Goal: Transaction & Acquisition: Purchase product/service

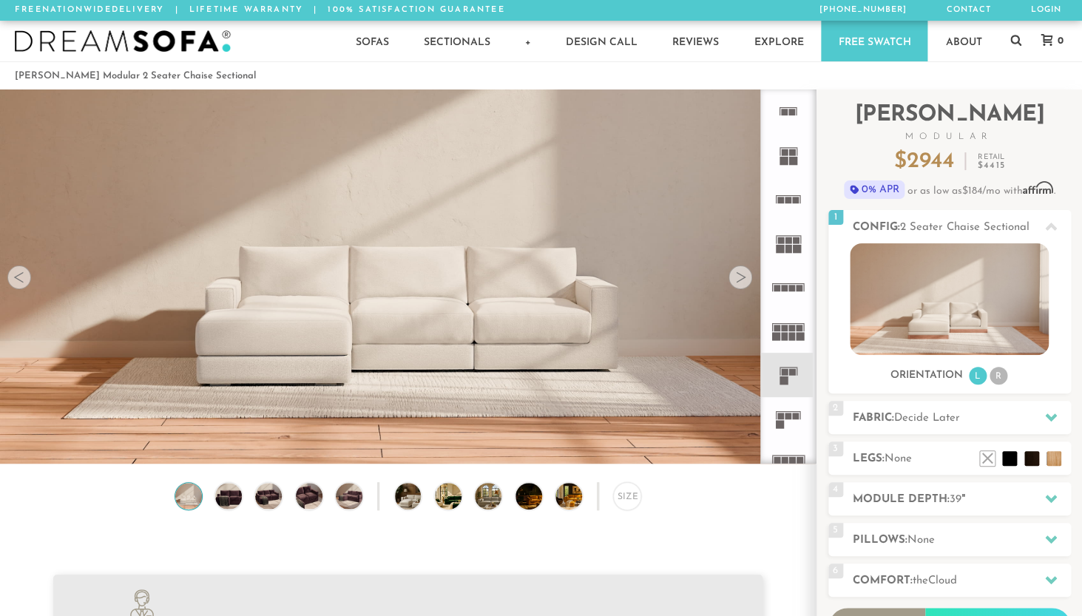
scroll to position [16322, 1082]
click at [742, 277] on div at bounding box center [741, 278] width 24 height 24
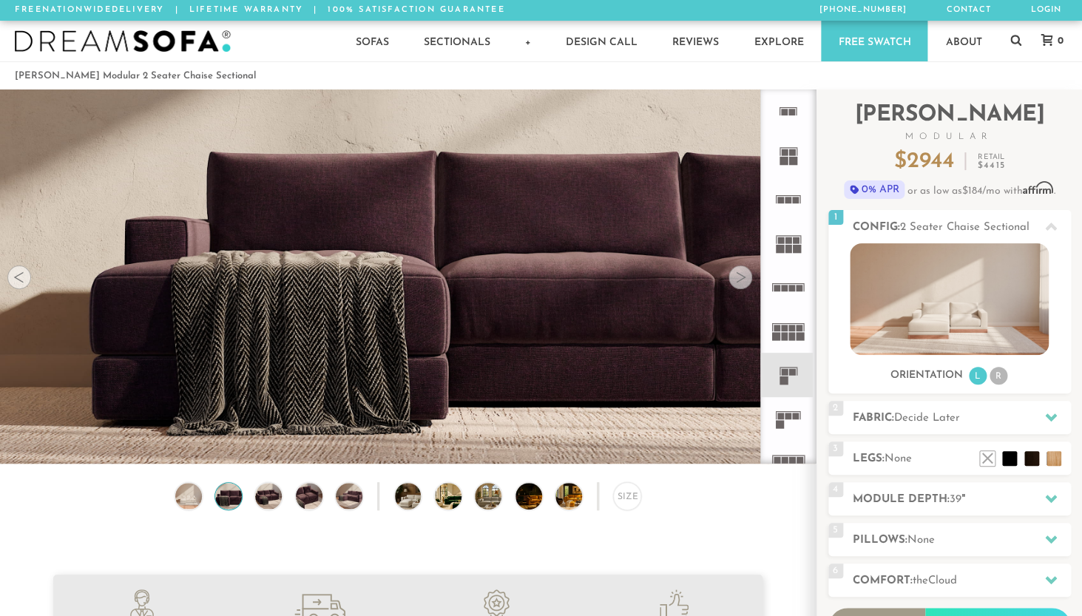
click at [742, 277] on div at bounding box center [741, 278] width 24 height 24
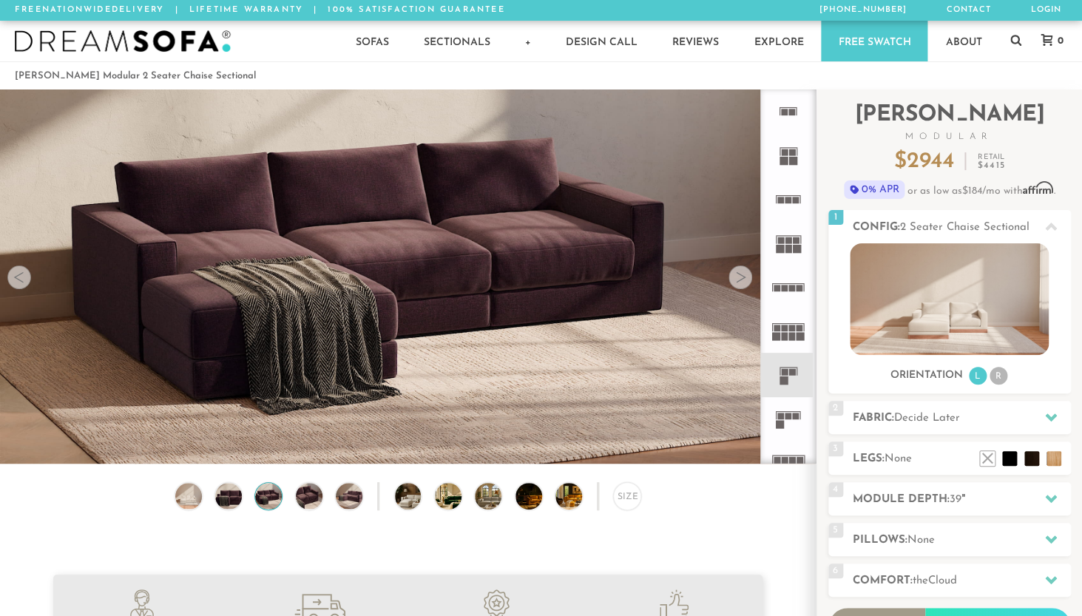
click at [742, 277] on div at bounding box center [741, 278] width 24 height 24
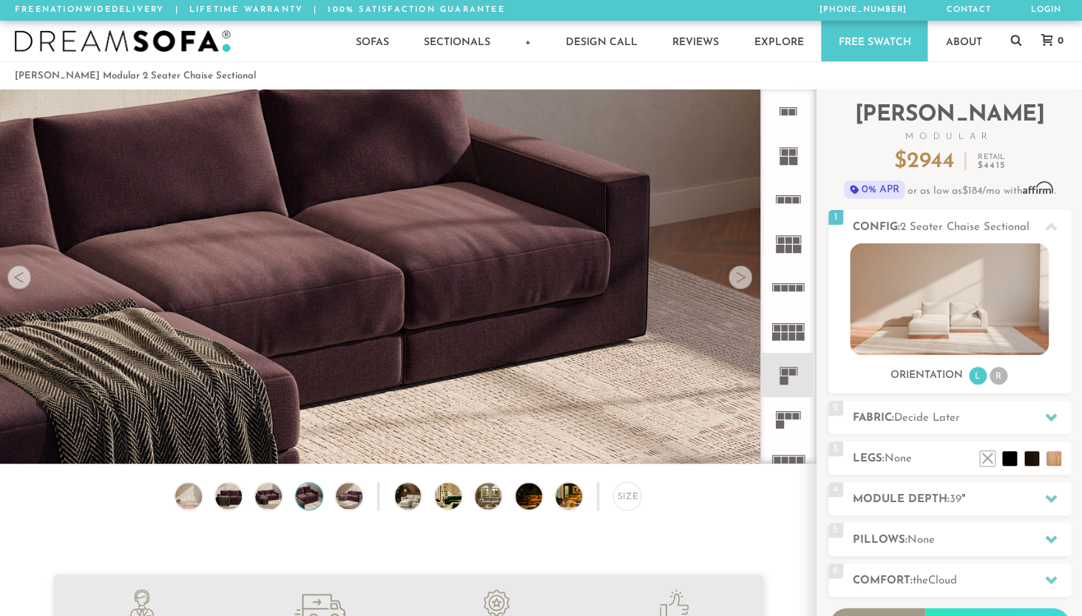
click at [742, 277] on div at bounding box center [741, 278] width 24 height 24
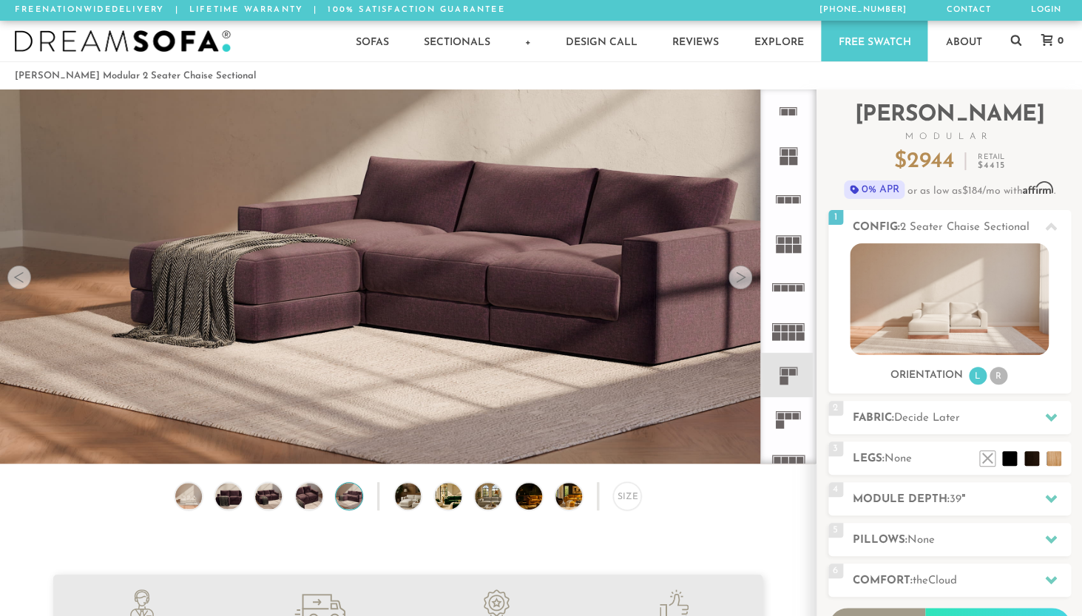
click at [742, 277] on div at bounding box center [741, 278] width 24 height 24
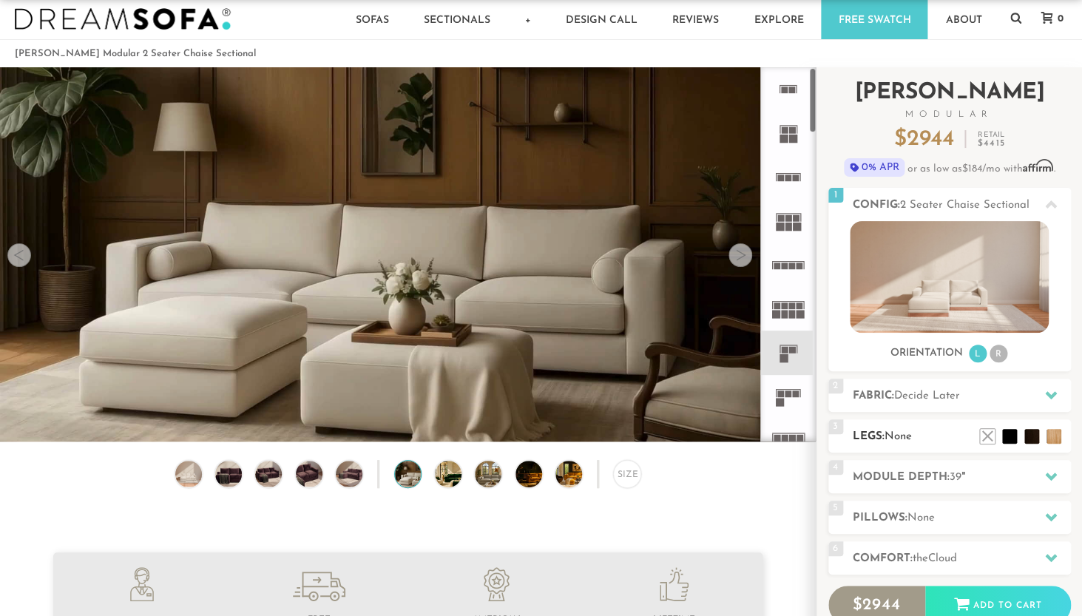
scroll to position [36, 0]
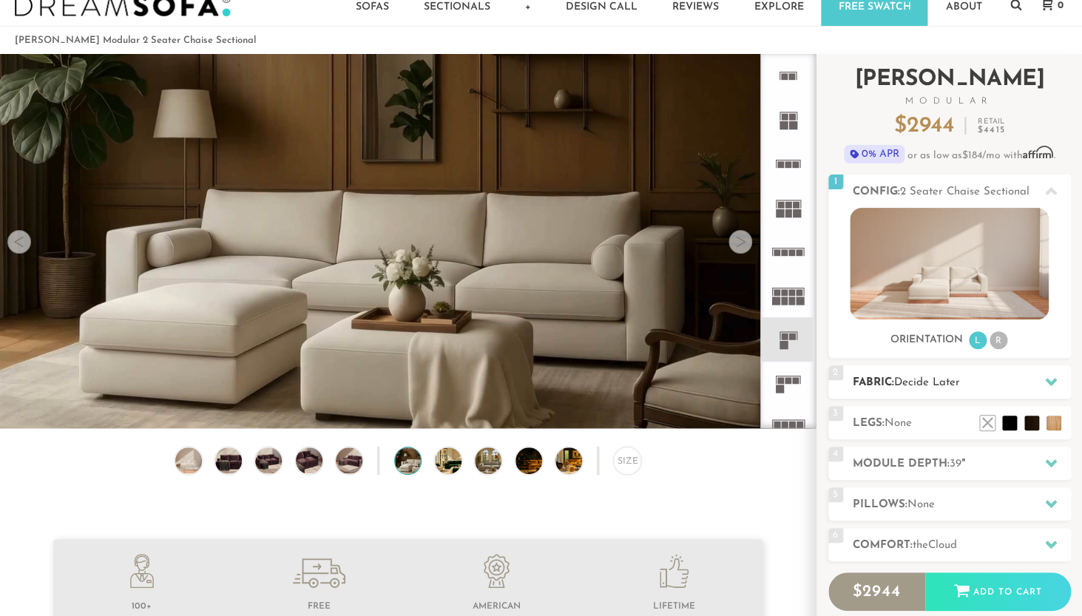
click at [915, 381] on span "Decide Later" at bounding box center [928, 382] width 66 height 11
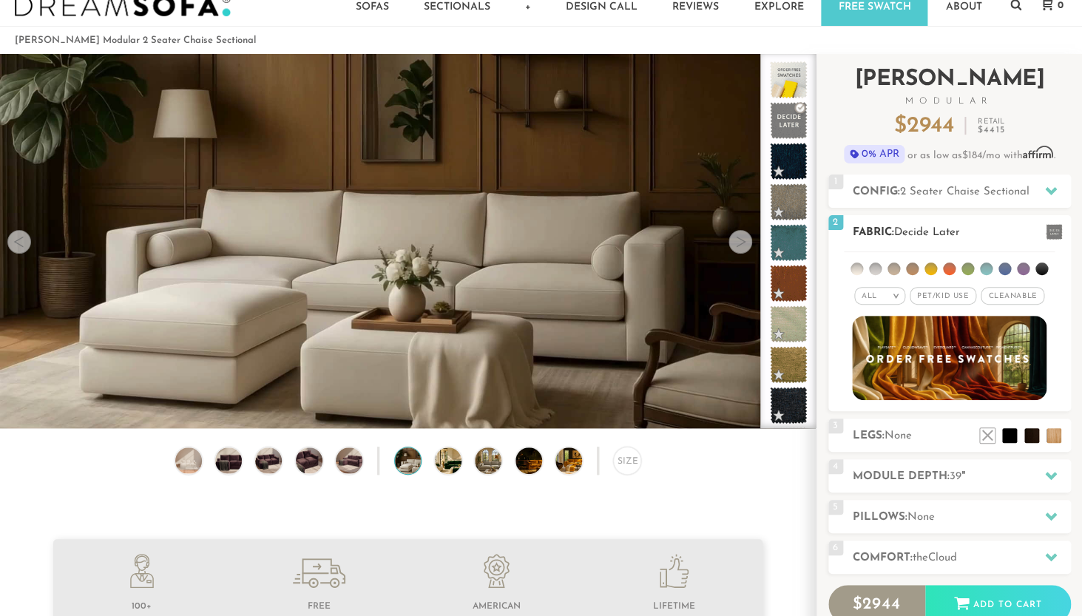
click at [859, 273] on li at bounding box center [857, 269] width 13 height 13
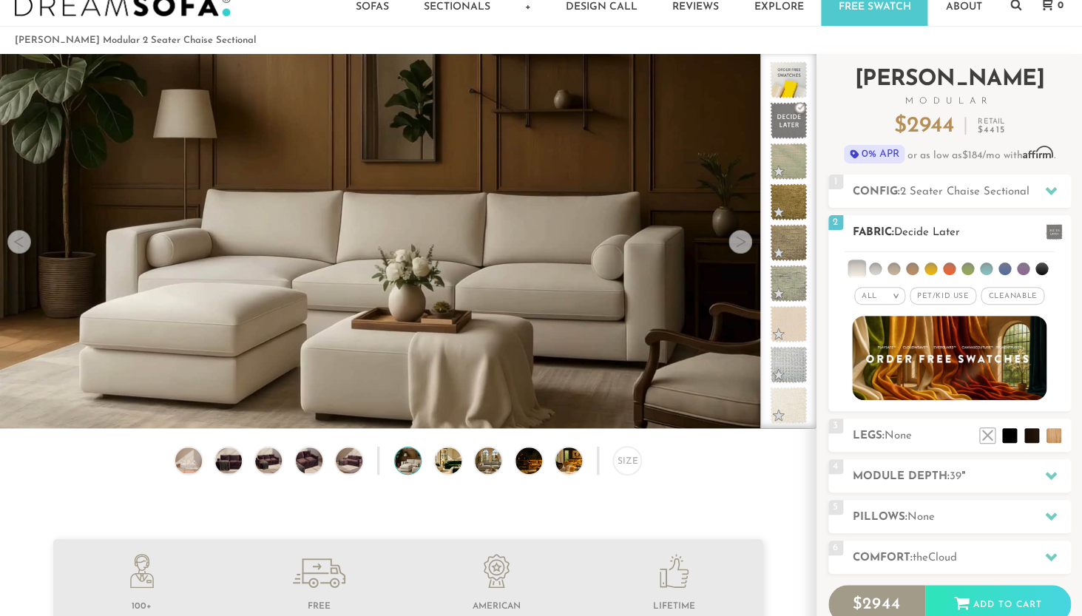
click at [886, 270] on ul at bounding box center [949, 265] width 211 height 27
click at [876, 268] on li at bounding box center [875, 269] width 13 height 13
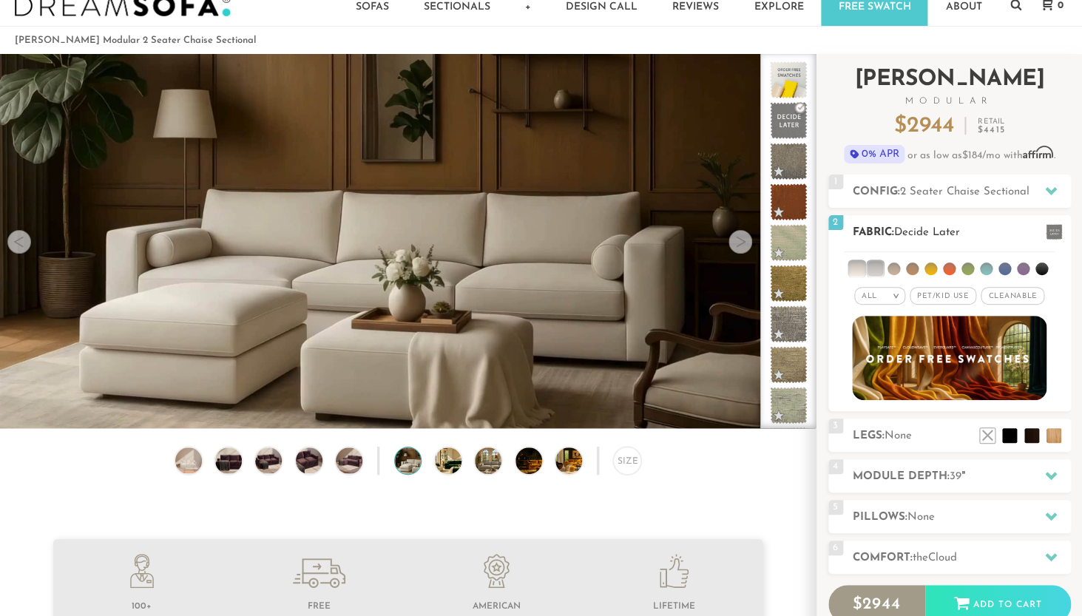
click at [858, 268] on li at bounding box center [856, 268] width 15 height 15
click at [878, 269] on li at bounding box center [875, 268] width 15 height 15
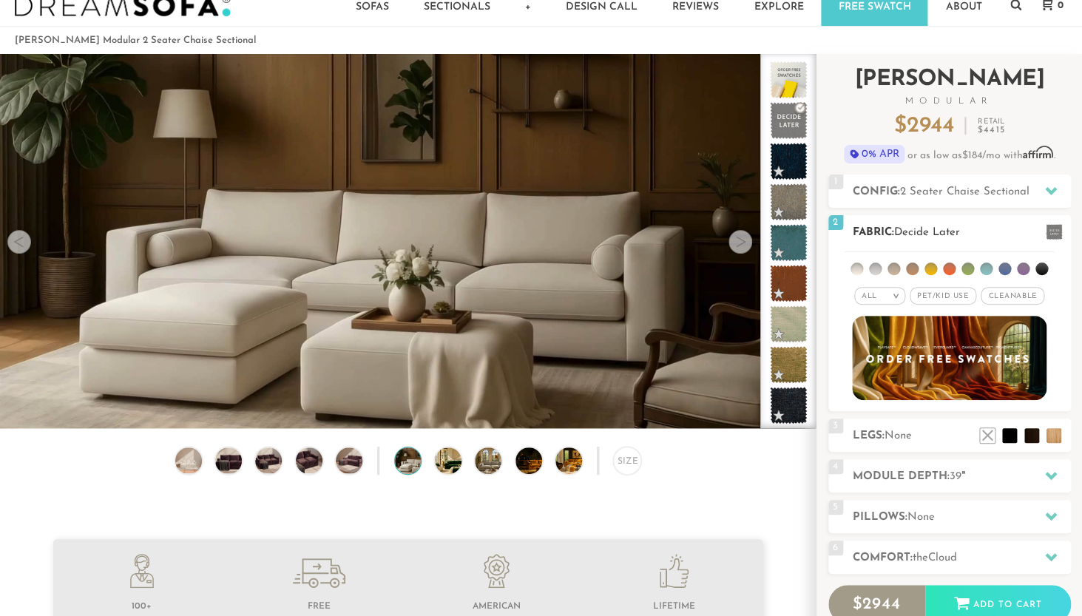
click at [878, 269] on li at bounding box center [875, 269] width 13 height 13
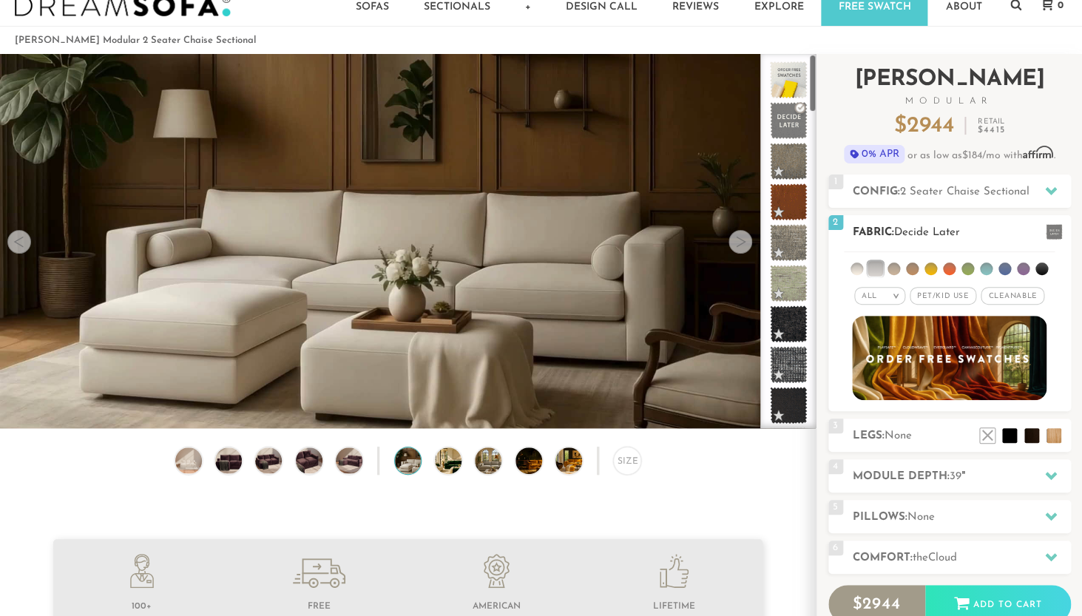
click at [856, 269] on li at bounding box center [857, 269] width 13 height 13
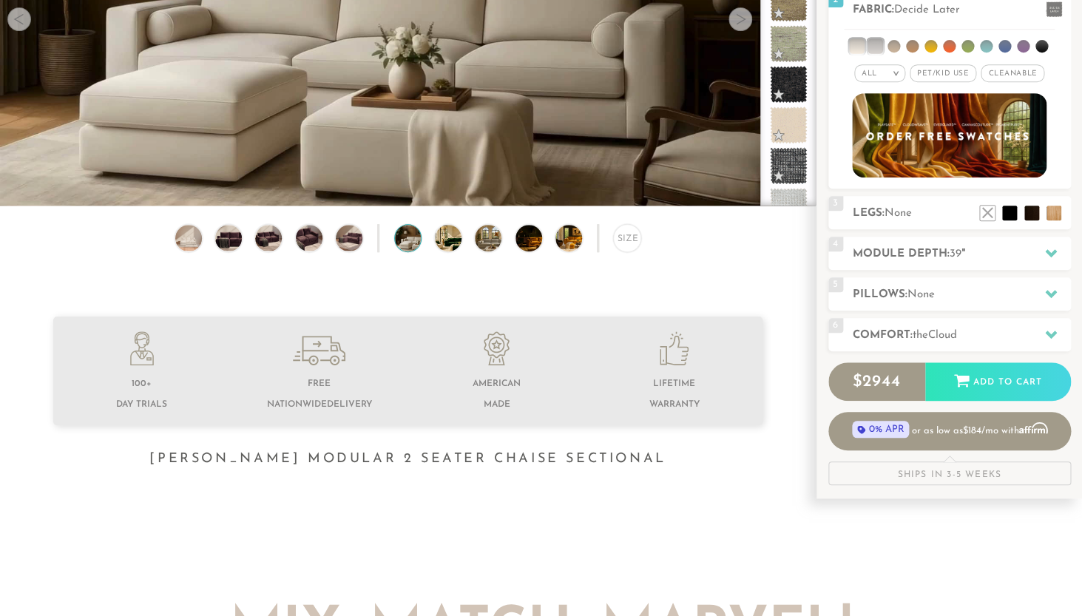
scroll to position [192, 0]
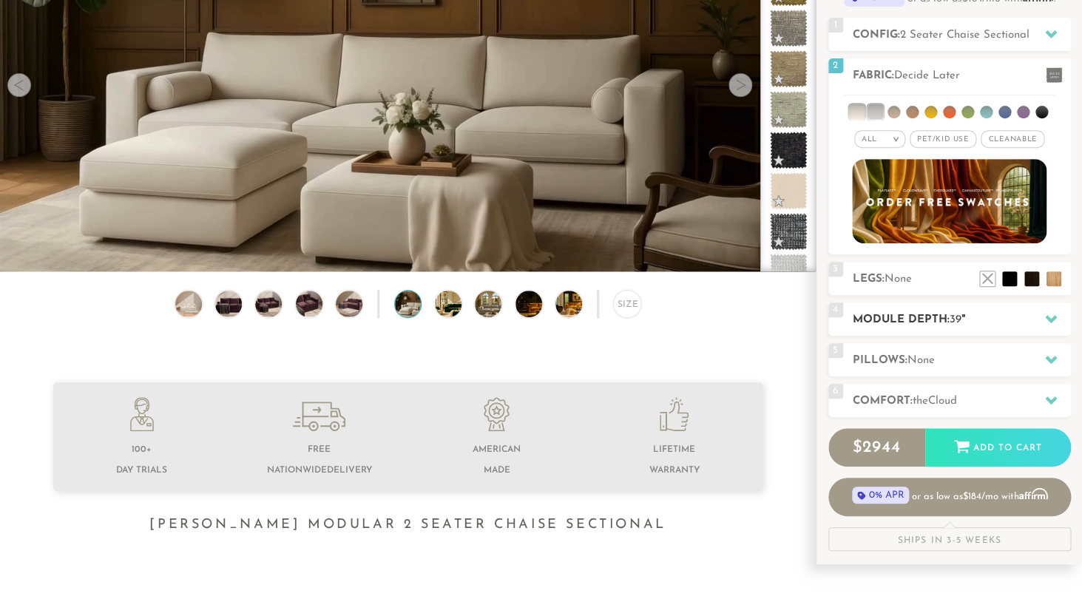
click at [938, 327] on h2 "Module Depth: 39 "" at bounding box center [962, 320] width 218 height 17
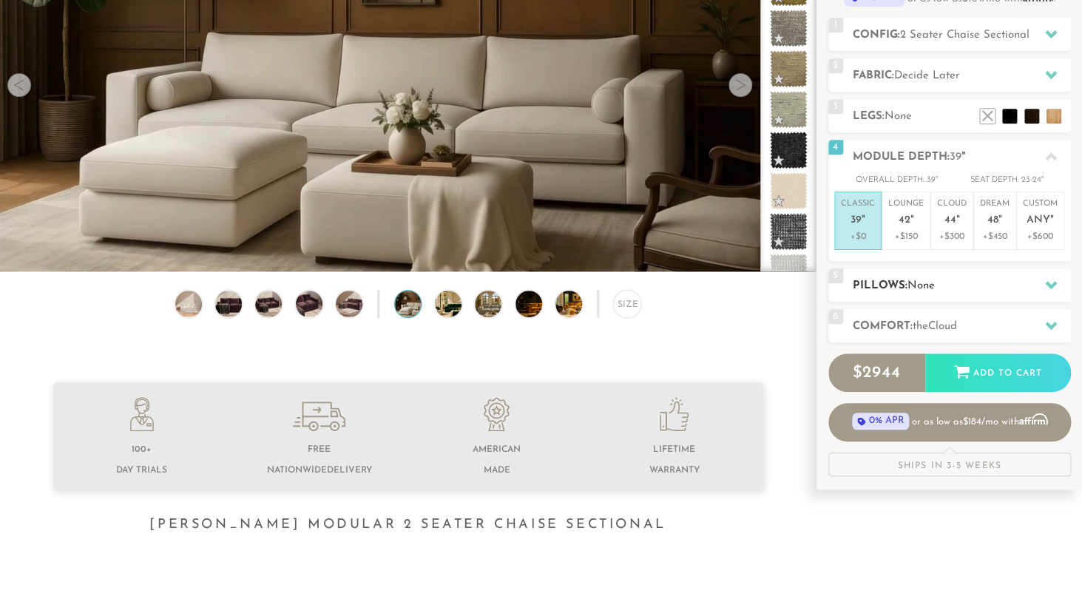
click at [935, 291] on span "None" at bounding box center [921, 285] width 27 height 11
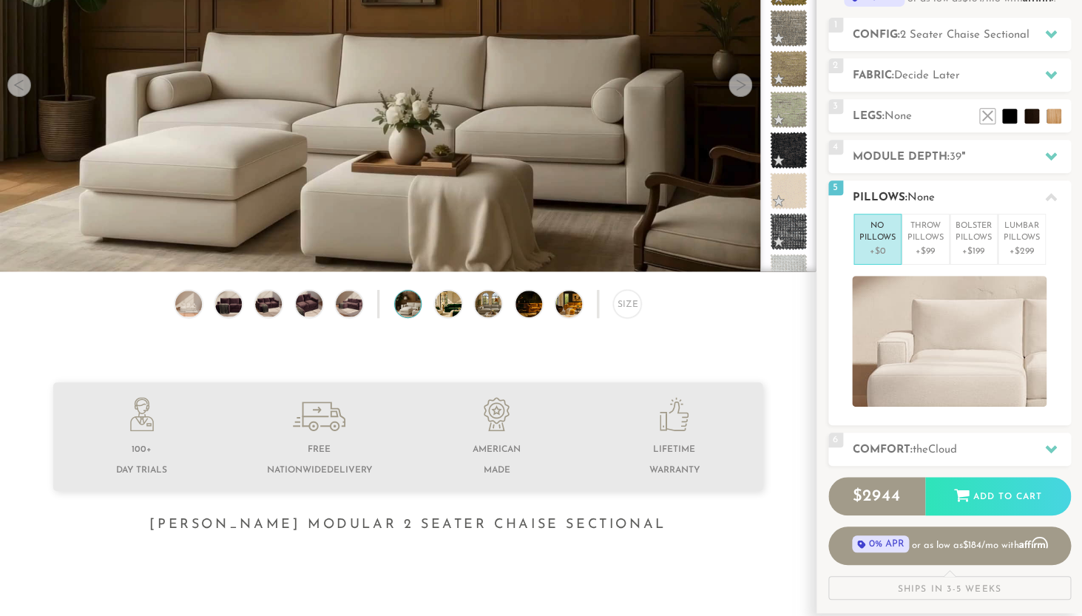
click at [1003, 196] on h2 "Pillows: None" at bounding box center [962, 197] width 218 height 17
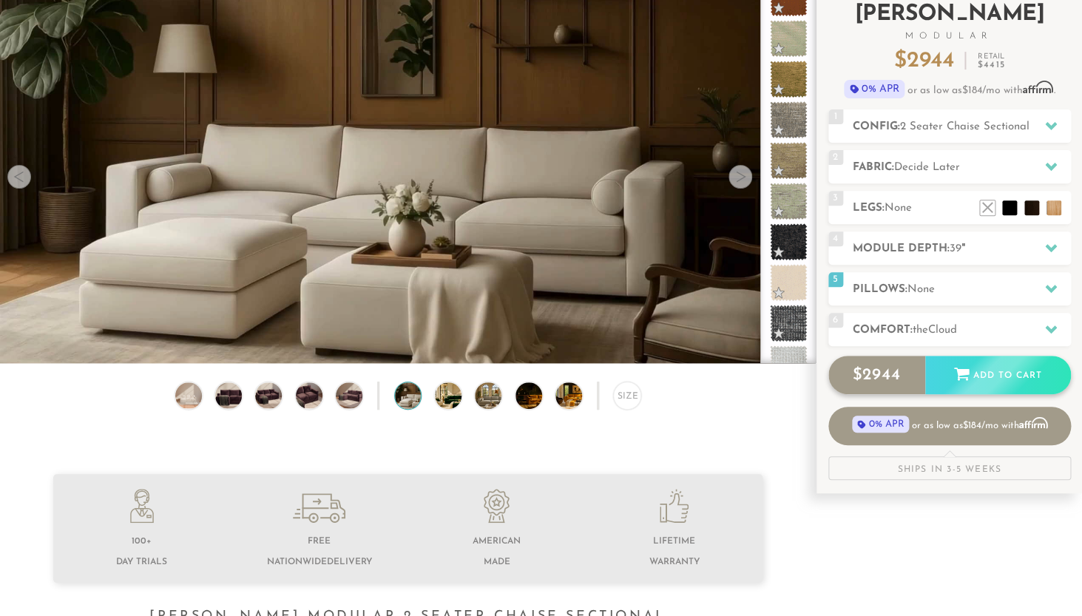
scroll to position [0, 0]
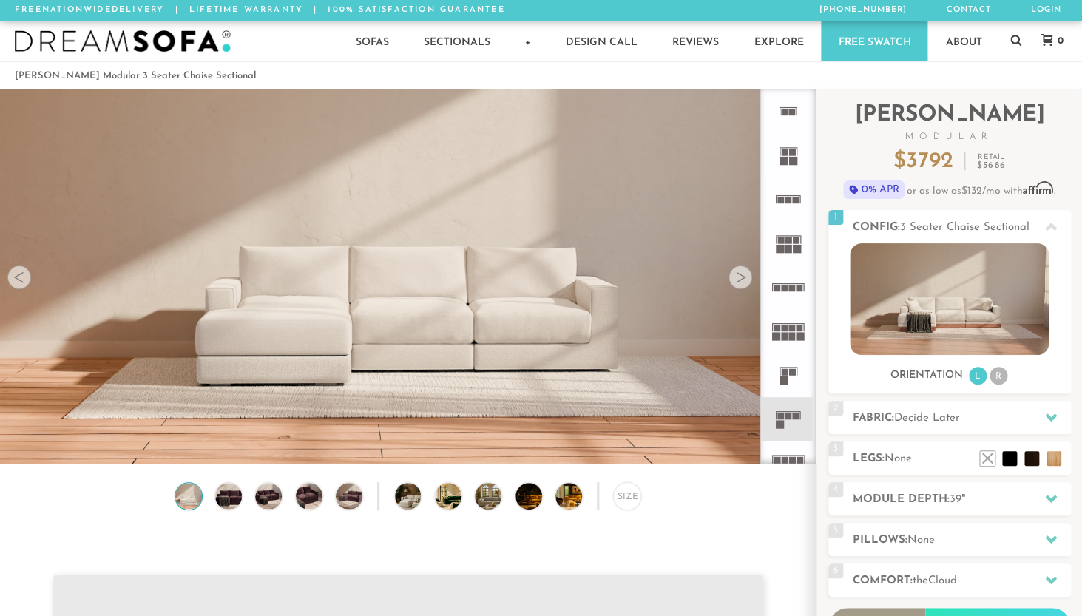
scroll to position [1, 1]
